Goal: Task Accomplishment & Management: Use online tool/utility

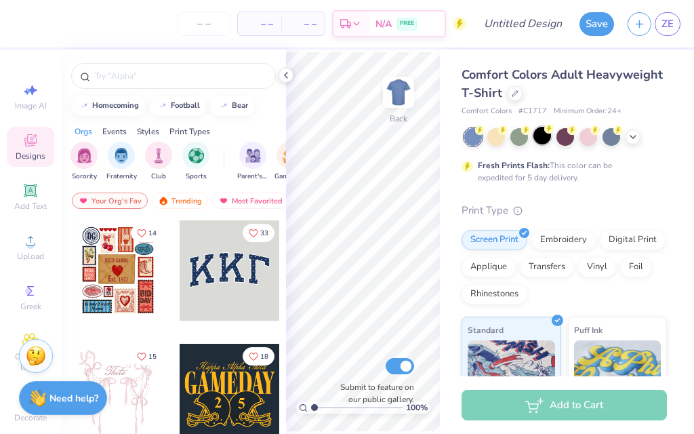
click at [547, 130] on circle at bounding box center [549, 128] width 9 height 9
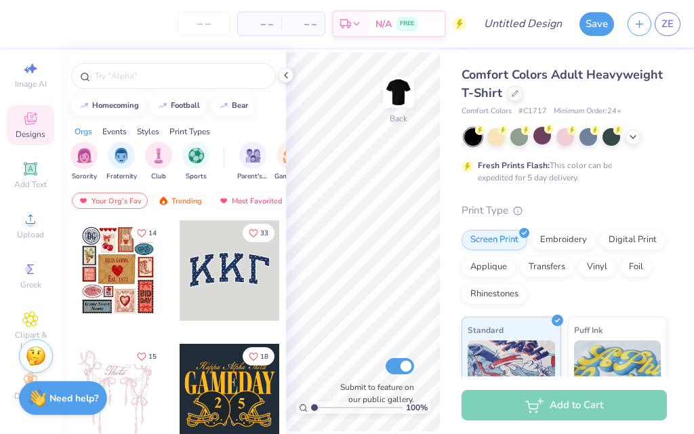
scroll to position [26, 0]
click at [405, 92] on img at bounding box center [399, 92] width 54 height 54
click at [32, 224] on circle at bounding box center [29, 223] width 7 height 7
click at [286, 76] on icon at bounding box center [286, 75] width 11 height 11
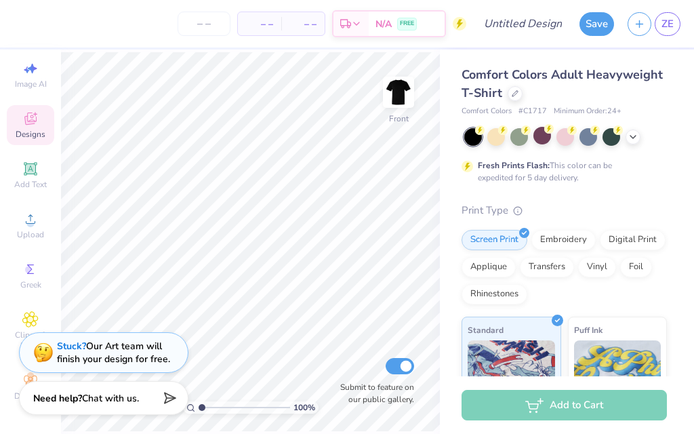
click at [30, 119] on icon at bounding box center [30, 120] width 11 height 9
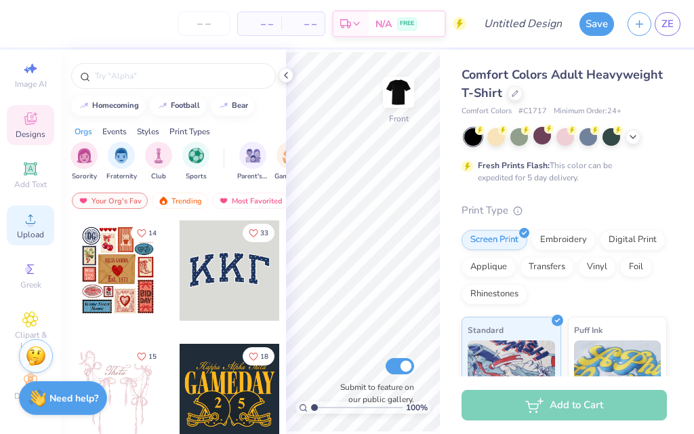
click at [32, 231] on span "Upload" at bounding box center [30, 234] width 27 height 11
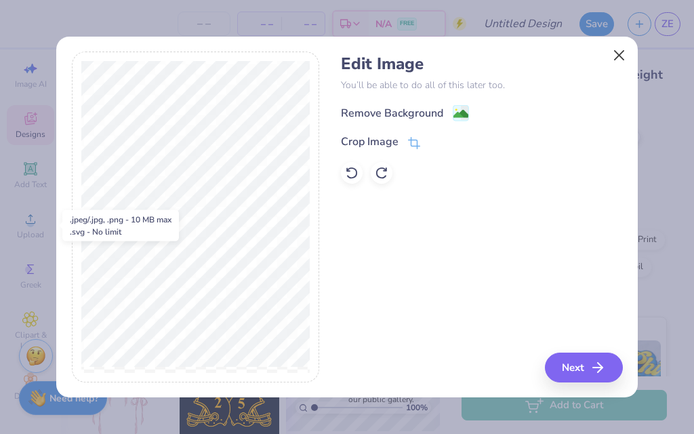
click at [626, 56] on button "Close" at bounding box center [620, 55] width 26 height 26
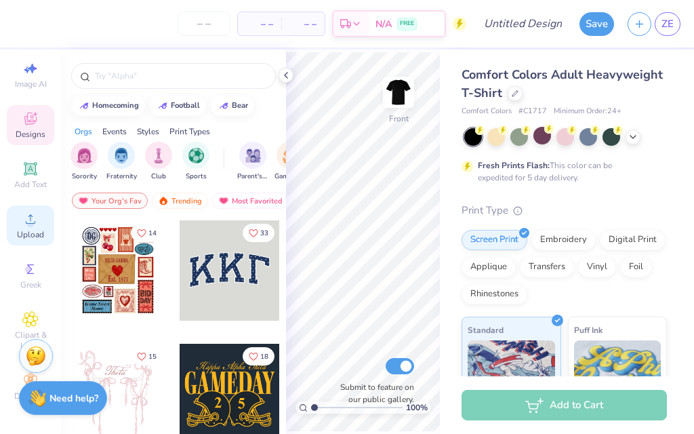
click at [30, 224] on circle at bounding box center [29, 223] width 7 height 7
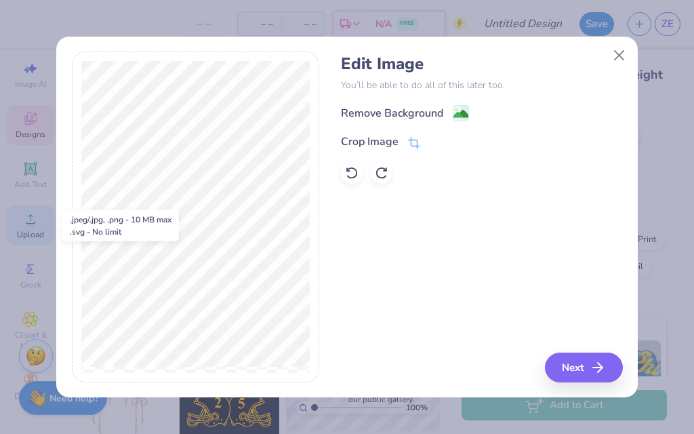
click at [619, 52] on button "Close" at bounding box center [620, 55] width 26 height 26
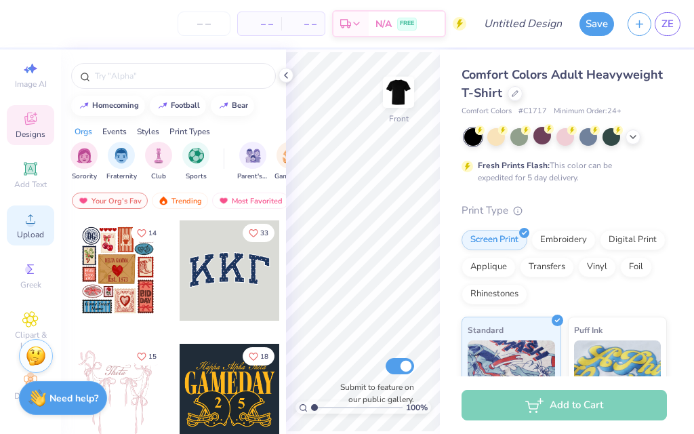
click at [29, 229] on span "Upload" at bounding box center [30, 234] width 27 height 11
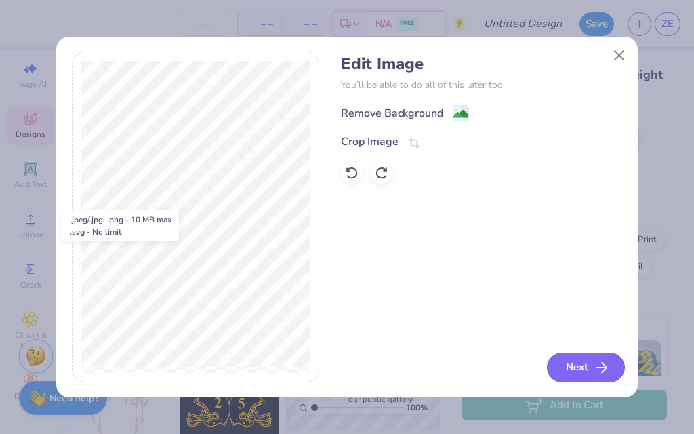
click at [578, 364] on button "Next" at bounding box center [586, 368] width 78 height 30
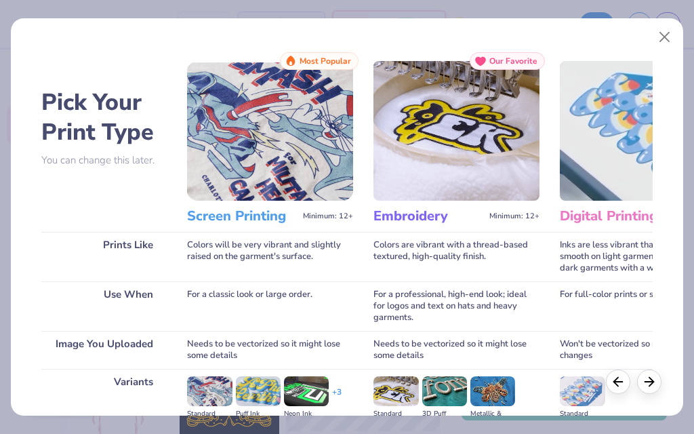
scroll to position [0, 0]
click at [241, 142] on img at bounding box center [270, 131] width 166 height 140
click at [268, 143] on img at bounding box center [270, 131] width 166 height 140
click at [217, 222] on h3 "Screen Printing" at bounding box center [242, 217] width 111 height 18
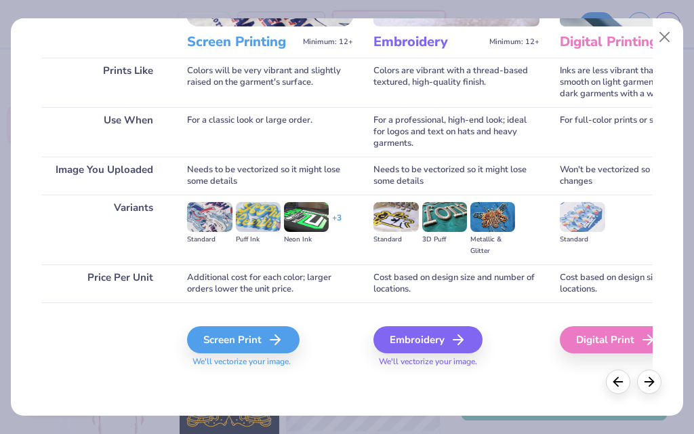
scroll to position [174, 0]
click at [235, 342] on div "Screen Print" at bounding box center [245, 339] width 113 height 27
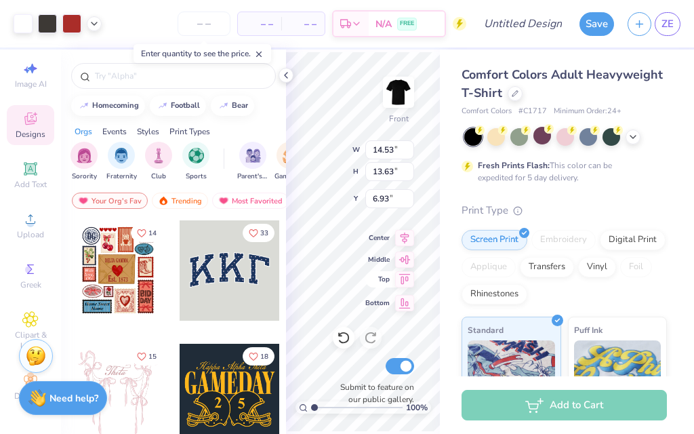
click at [386, 282] on span "Top" at bounding box center [378, 279] width 24 height 9
click at [341, 336] on icon at bounding box center [340, 335] width 3 height 3
type input "6.93"
click at [675, 174] on div "Comfort Colors Adult Heavyweight T-Shirt Comfort Colors # C1717 Minimum Order: …" at bounding box center [567, 337] width 254 height 574
